Goal: Navigation & Orientation: Find specific page/section

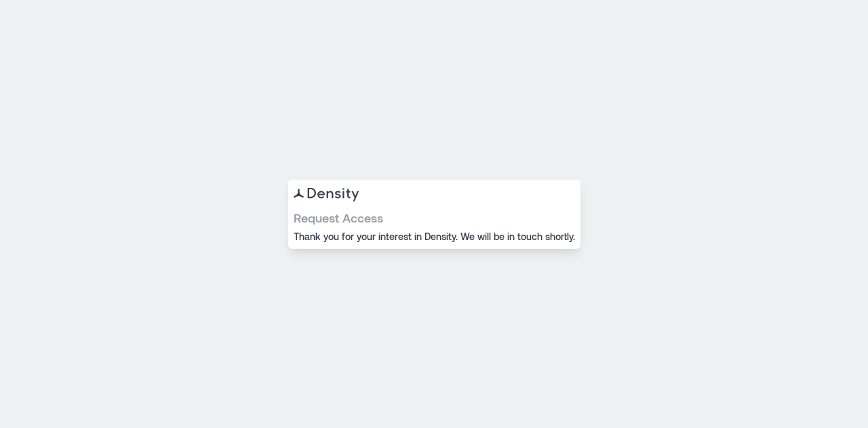
click at [728, 173] on div "Request Access Thank you for your interest in Density. We will be in touch shor…" at bounding box center [434, 214] width 868 height 428
